Goal: Go to known website: Access a specific website the user already knows

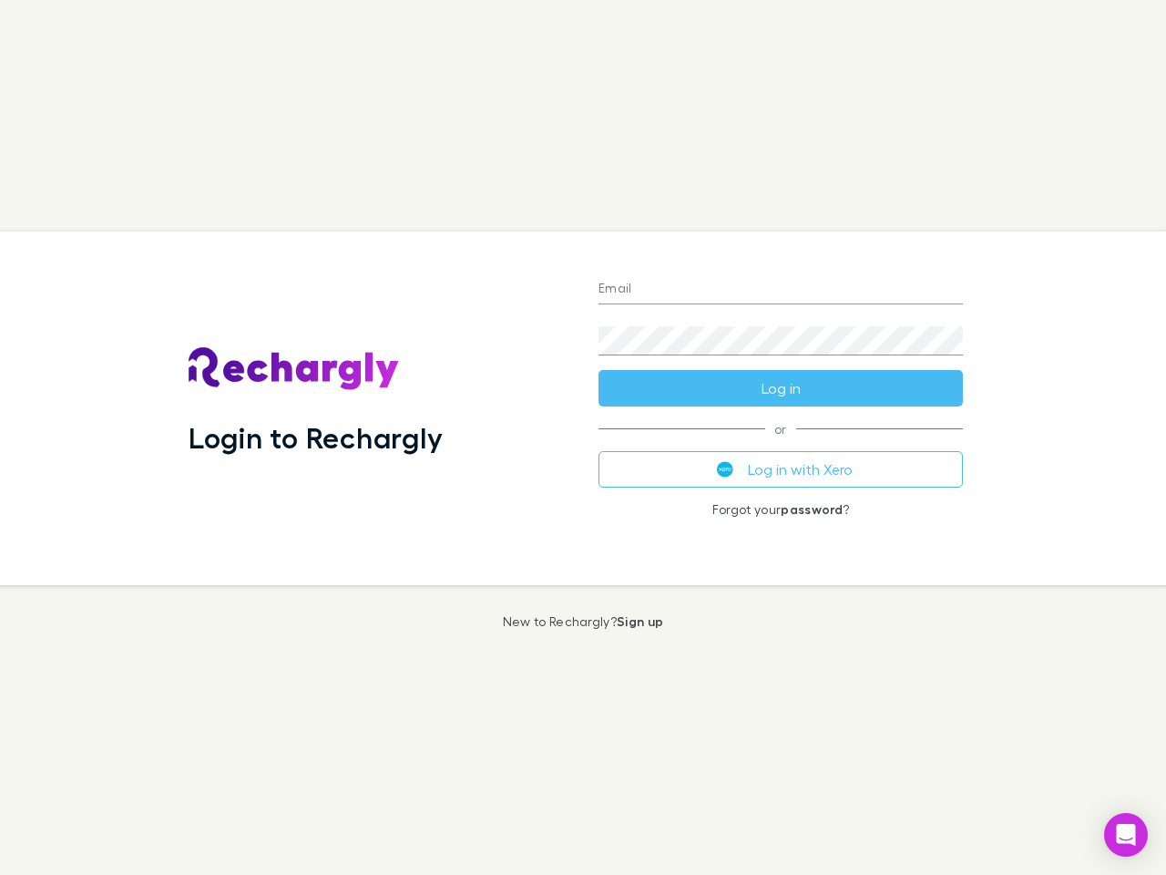
click at [583, 437] on div "Login to Rechargly" at bounding box center [379, 407] width 410 height 353
click at [781, 290] on input "Email" at bounding box center [781, 289] width 364 height 29
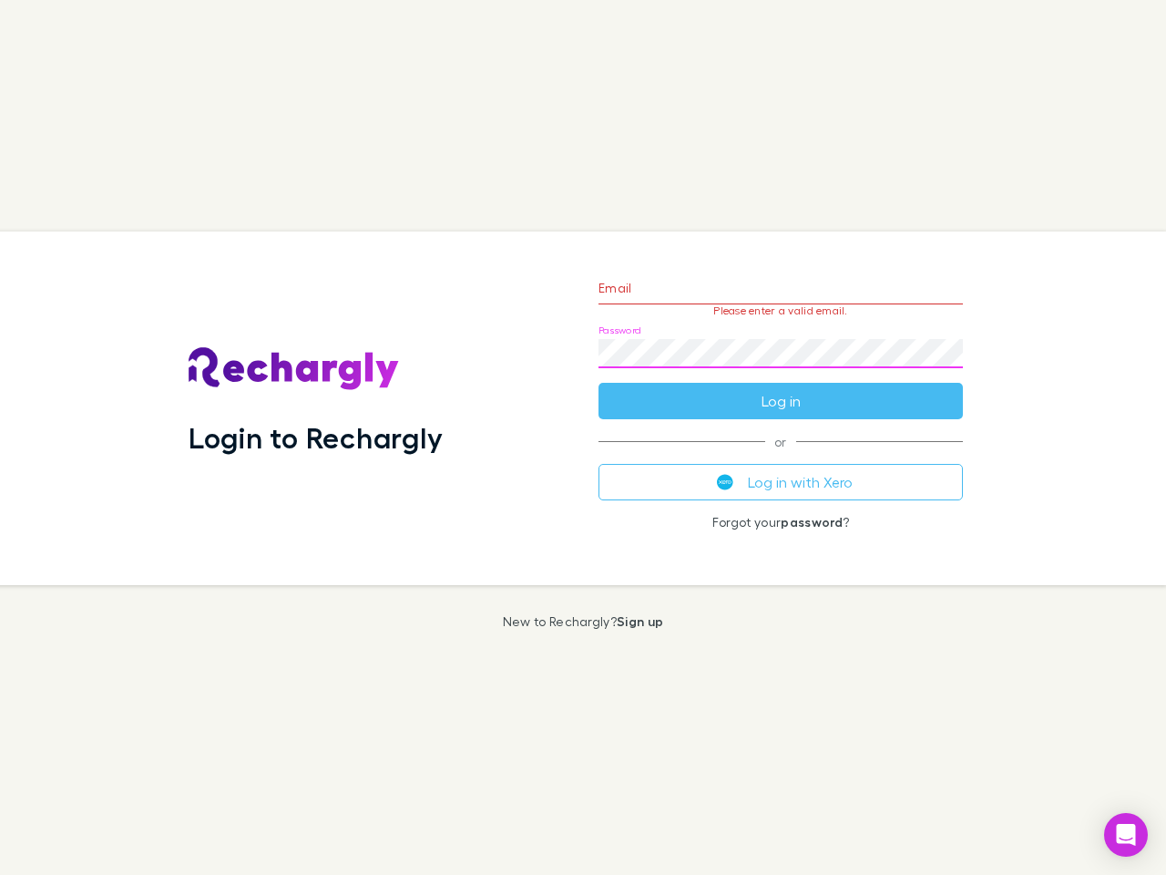
click at [781, 388] on form "Email Please enter a valid email. Password Log in" at bounding box center [781, 340] width 364 height 159
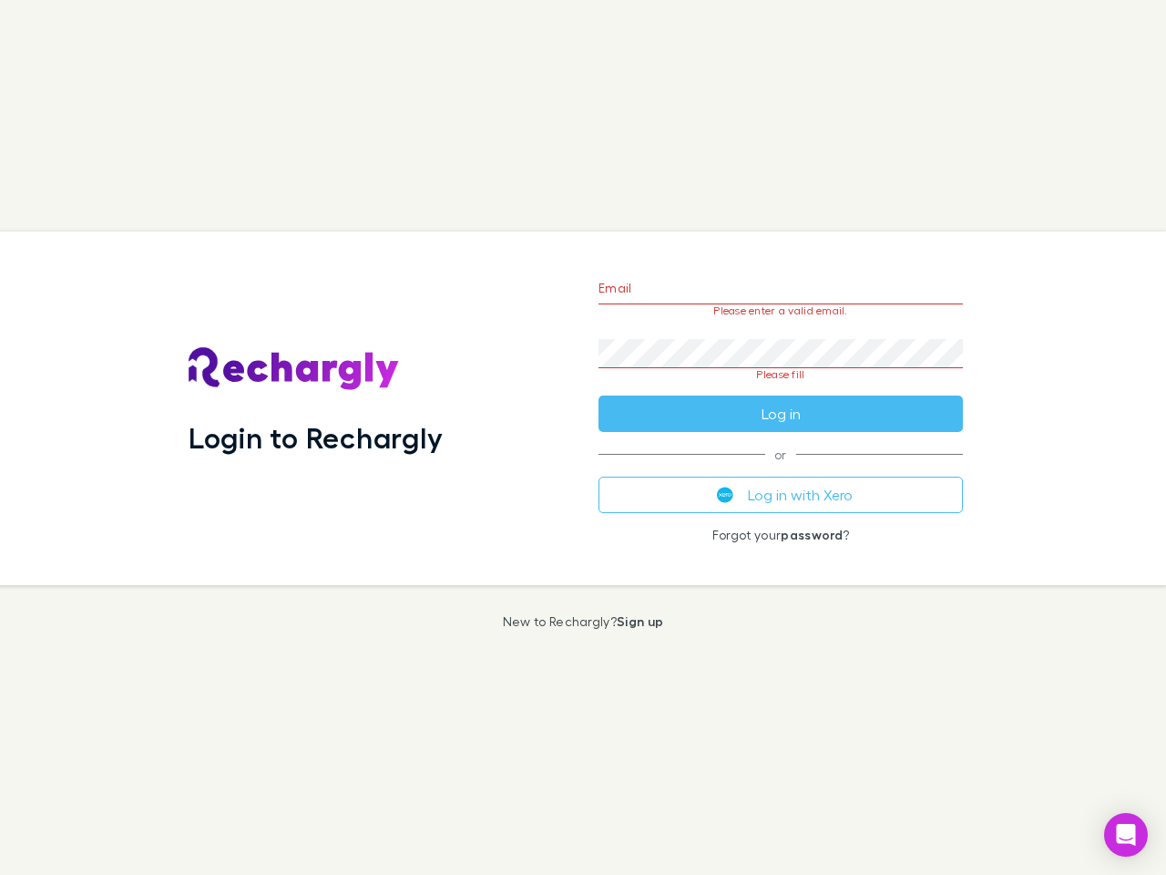
click at [781, 469] on div "Email Please enter a valid email. Password Please fill Log in or Log in with Xe…" at bounding box center [781, 407] width 394 height 353
click at [1126, 835] on icon "Open Intercom Messenger" at bounding box center [1126, 835] width 19 height 22
